Goal: Transaction & Acquisition: Purchase product/service

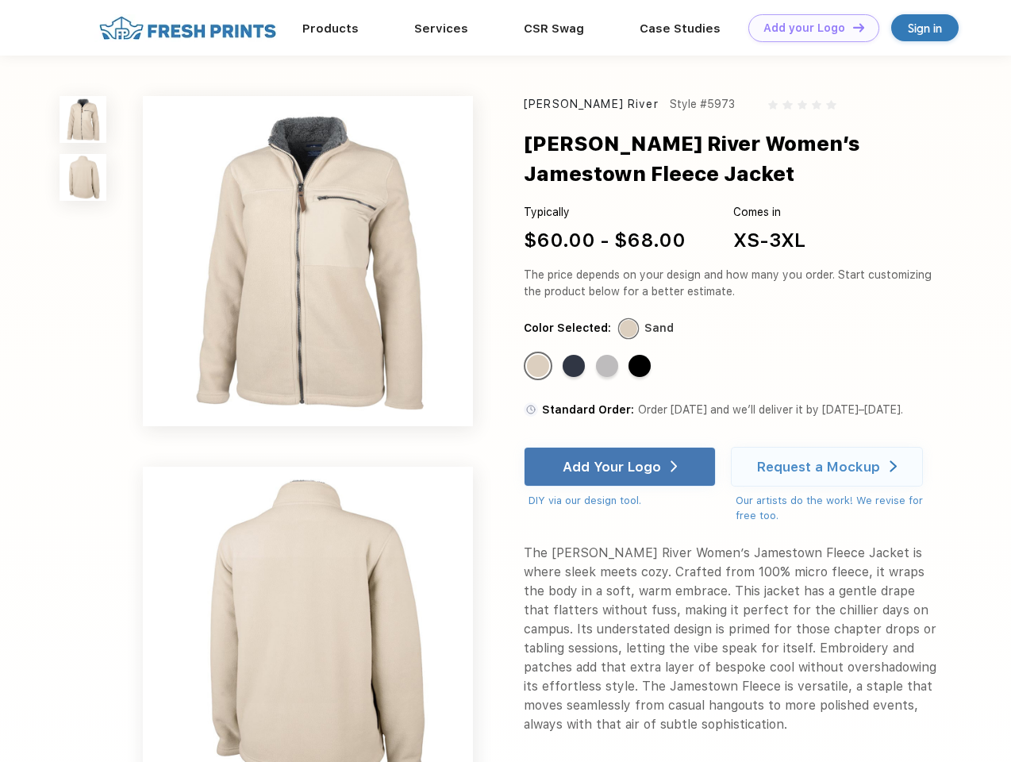
click at [808, 28] on link "Add your Logo Design Tool" at bounding box center [813, 28] width 131 height 28
click at [0, 0] on div "Design Tool" at bounding box center [0, 0] width 0 height 0
click at [851, 27] on link "Add your Logo Design Tool" at bounding box center [813, 28] width 131 height 28
click at [83, 119] on img at bounding box center [83, 119] width 47 height 47
click at [83, 178] on img at bounding box center [83, 177] width 47 height 47
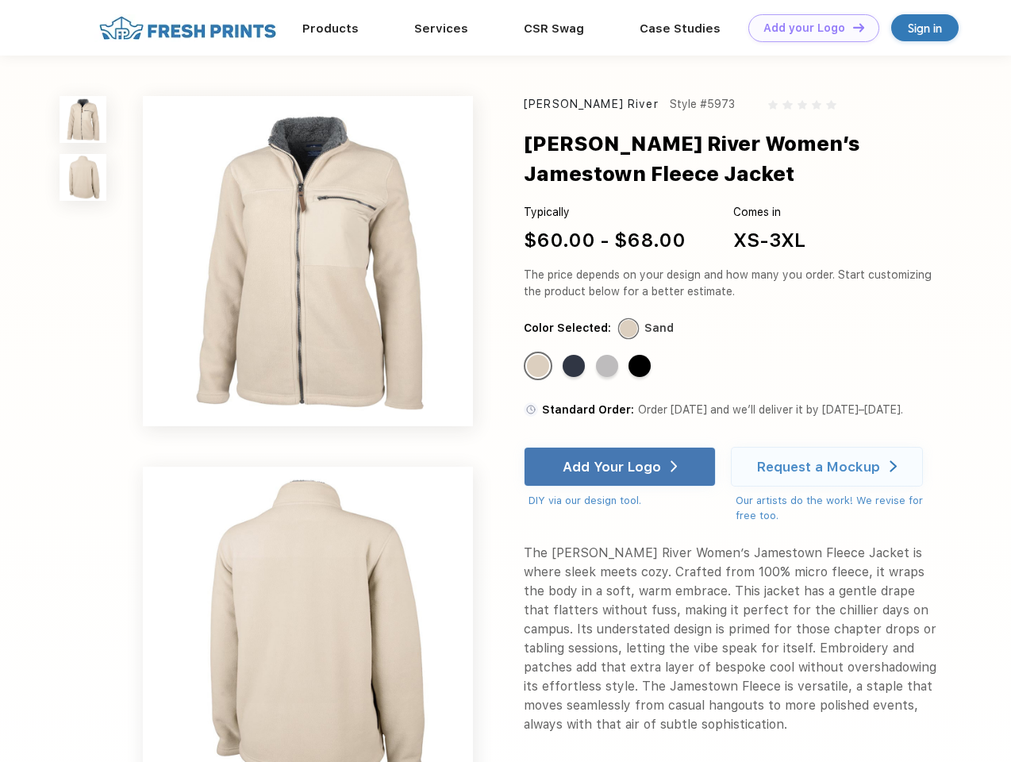
click at [540, 367] on div "Standard Color" at bounding box center [538, 366] width 22 height 22
click at [575, 367] on div "Standard Color" at bounding box center [574, 366] width 22 height 22
click at [609, 367] on div "Standard Color" at bounding box center [607, 366] width 22 height 22
click at [641, 367] on div "Standard Color" at bounding box center [639, 366] width 22 height 22
click at [621, 467] on div "Add Your Logo" at bounding box center [612, 467] width 98 height 16
